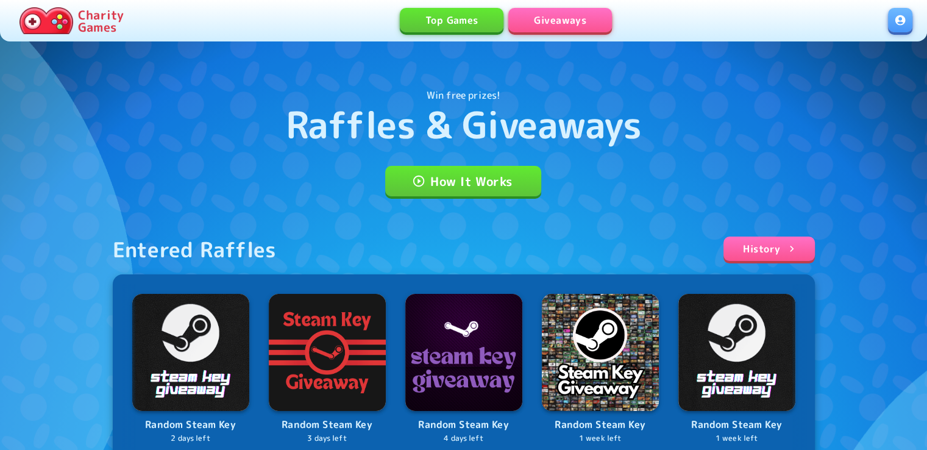
click at [901, 17] on link at bounding box center [900, 20] width 24 height 24
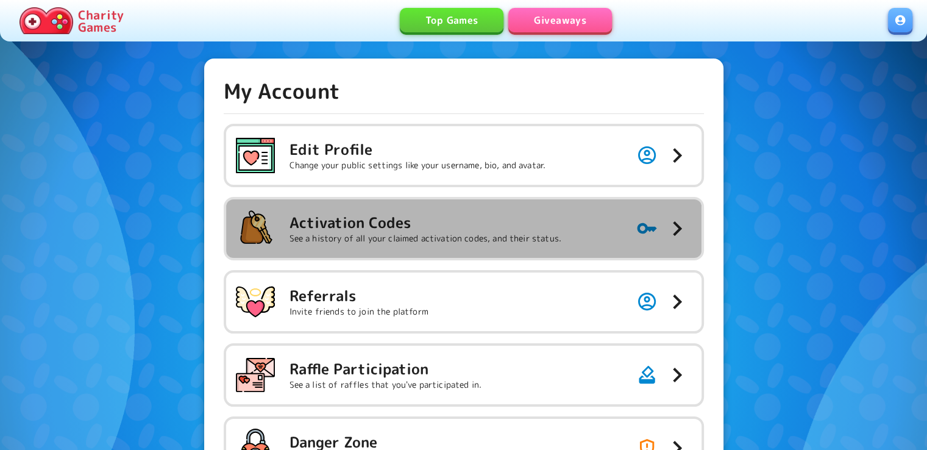
click at [565, 206] on button "Activation Codes See a history of all your claimed activation codes, and their …" at bounding box center [464, 228] width 476 height 59
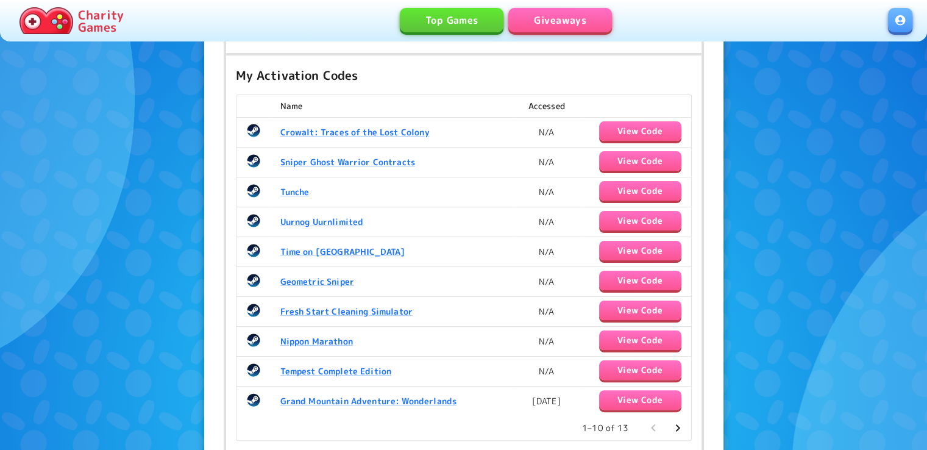
scroll to position [215, 0]
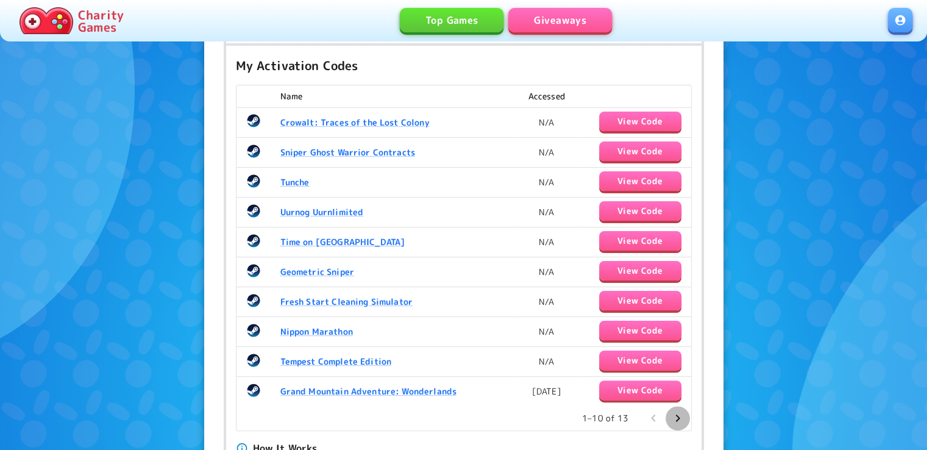
click at [674, 412] on icon "Go to next page" at bounding box center [678, 418] width 15 height 15
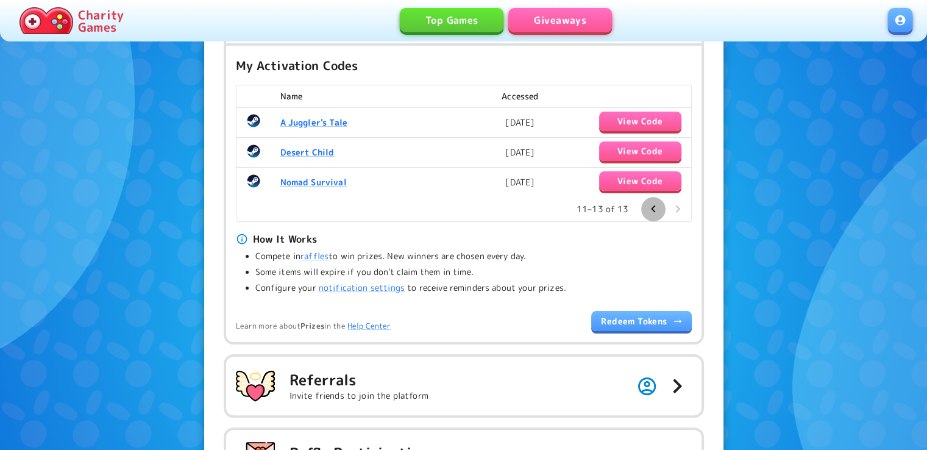
click at [654, 210] on icon "Go to previous page" at bounding box center [653, 208] width 4 height 7
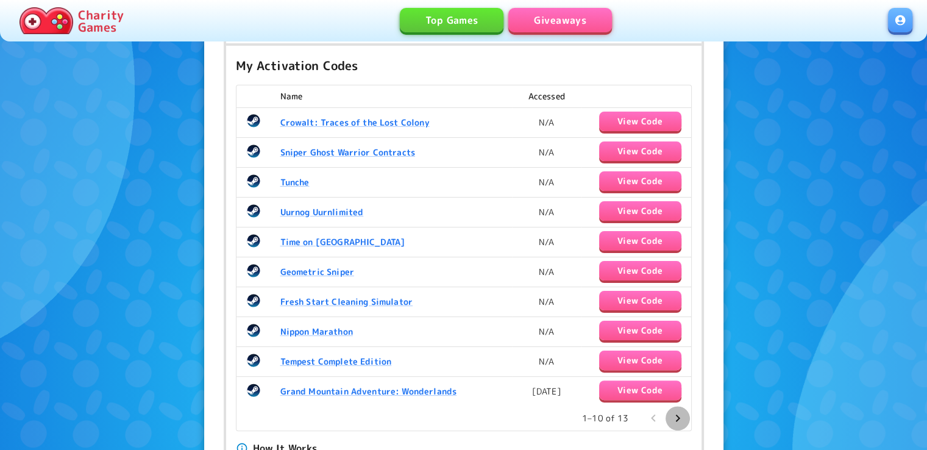
click at [674, 418] on icon "Go to next page" at bounding box center [678, 418] width 15 height 15
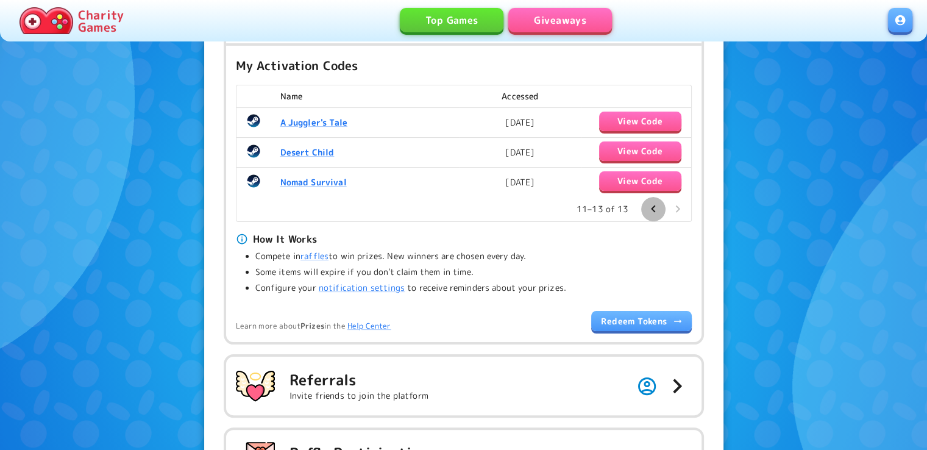
click at [646, 207] on icon "Go to previous page" at bounding box center [653, 209] width 15 height 15
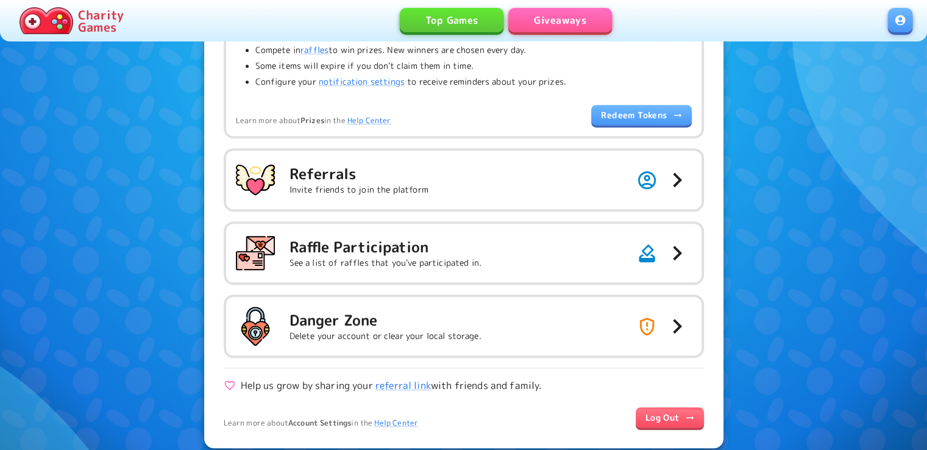
scroll to position [0, 0]
